Goal: Transaction & Acquisition: Purchase product/service

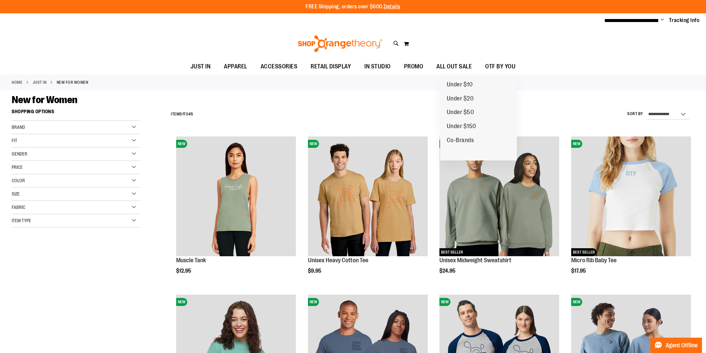
click at [471, 69] on span "ALL OUT SALE" at bounding box center [453, 66] width 35 height 15
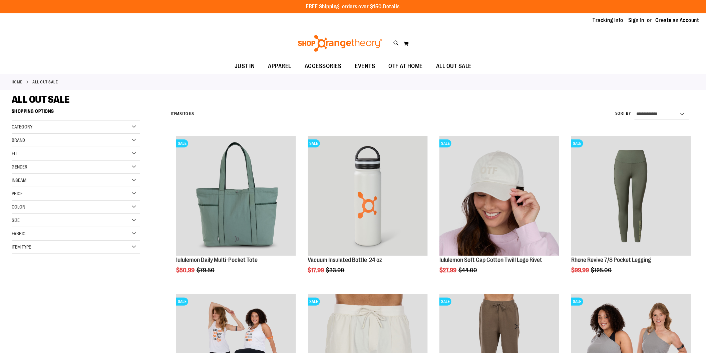
type input "**********"
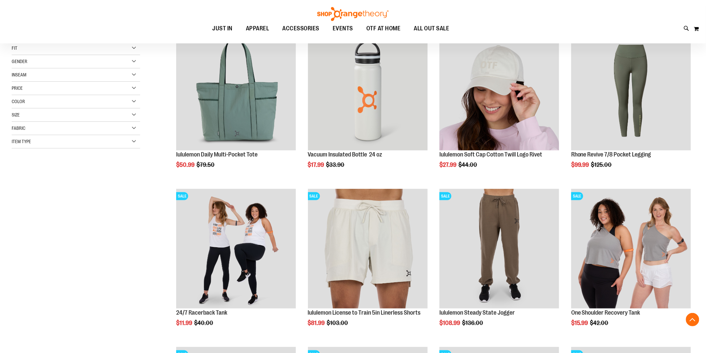
scroll to position [94, 0]
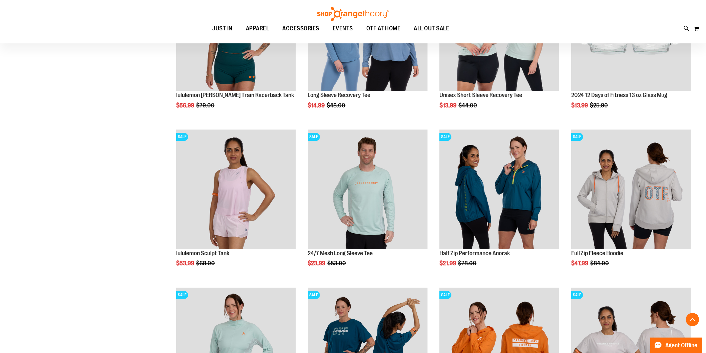
scroll to position [668, 0]
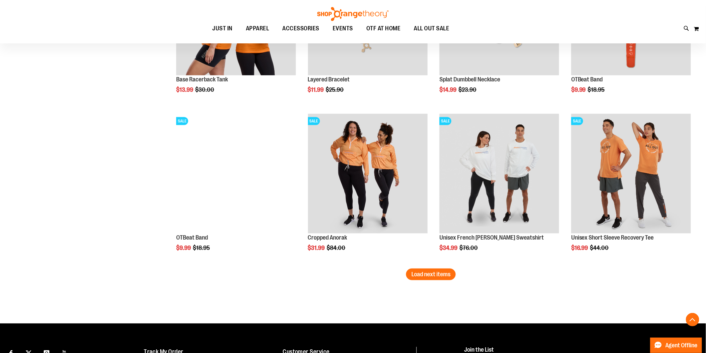
scroll to position [1292, 0]
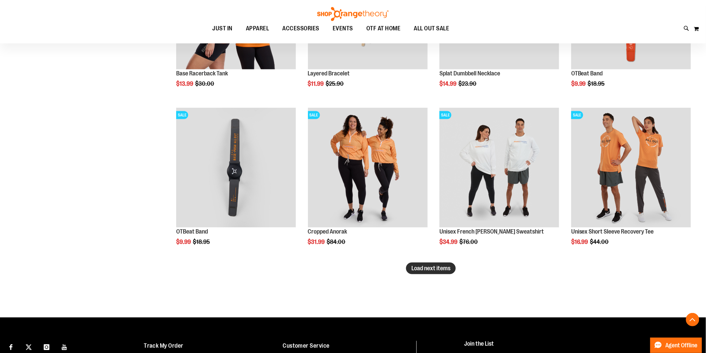
click at [449, 268] on span "Load next items" at bounding box center [430, 268] width 39 height 7
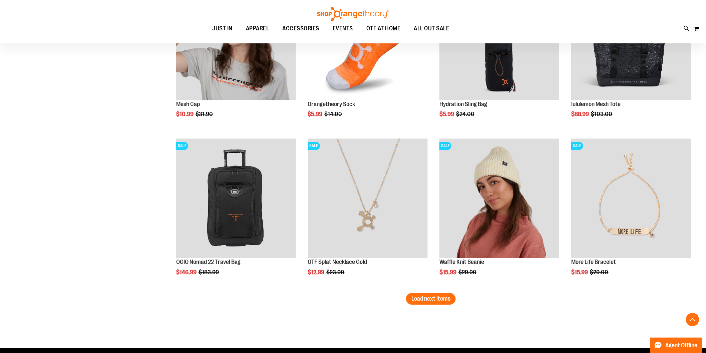
scroll to position [1743, 0]
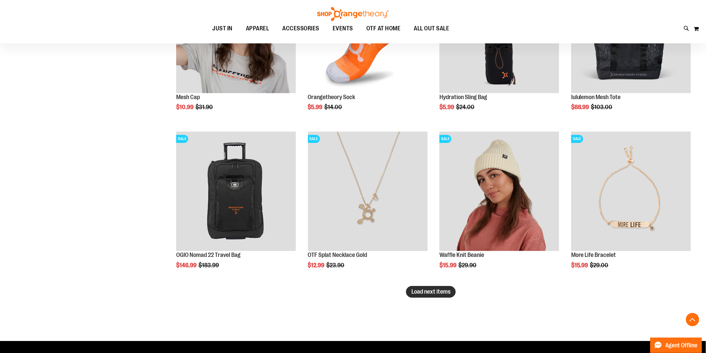
click at [424, 295] on button "Load next items" at bounding box center [431, 292] width 50 height 12
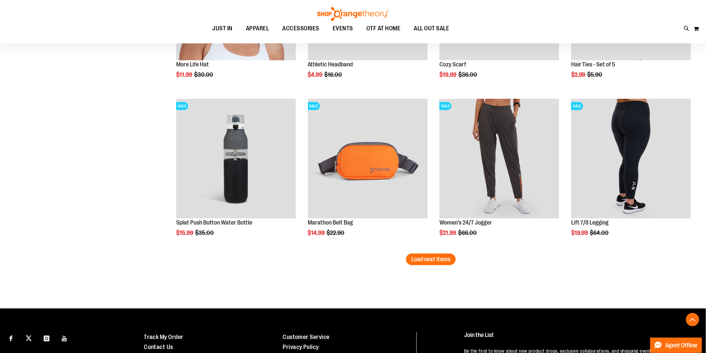
scroll to position [2252, 0]
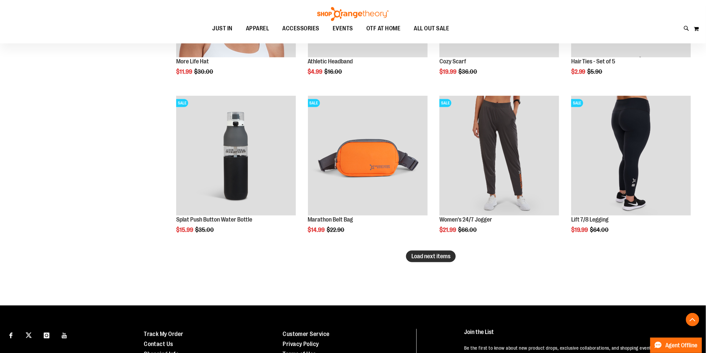
click at [446, 259] on span "Load next items" at bounding box center [430, 256] width 39 height 7
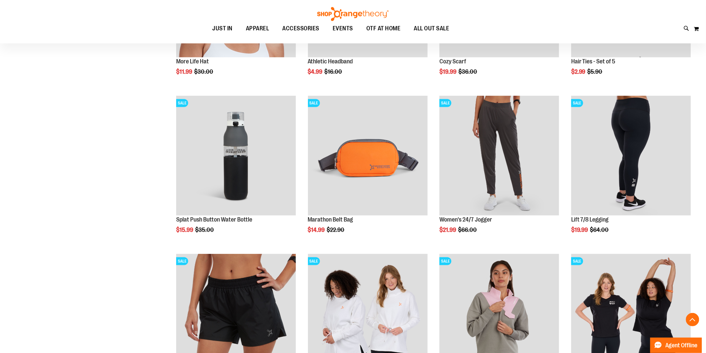
scroll to position [1944, 0]
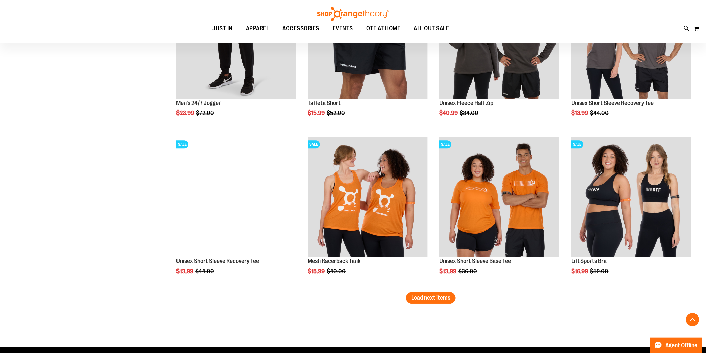
scroll to position [2695, 0]
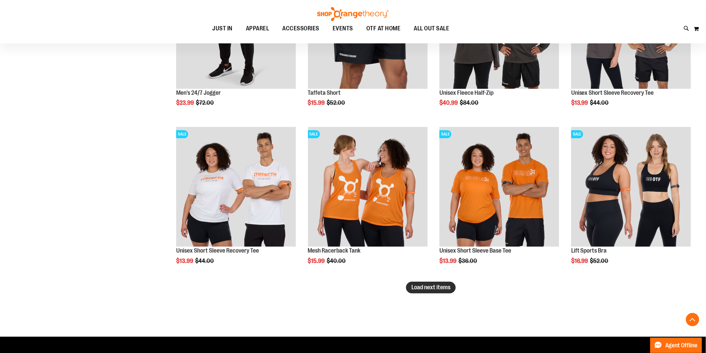
click at [420, 287] on span "Load next items" at bounding box center [430, 287] width 39 height 7
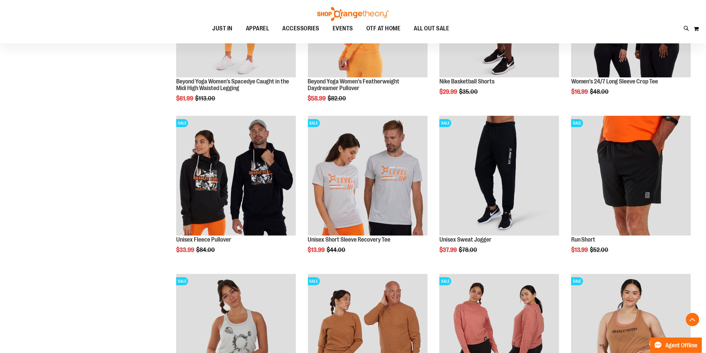
scroll to position [3018, 0]
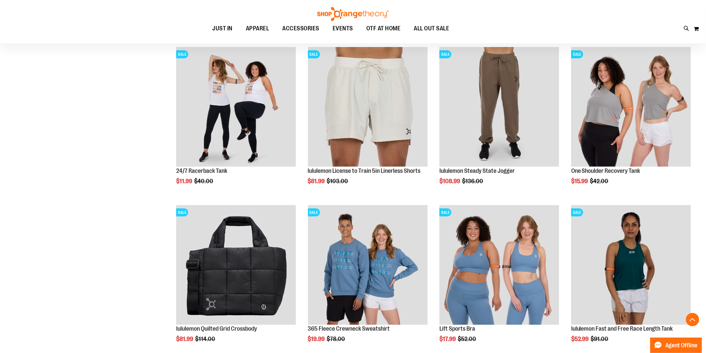
scroll to position [168, 0]
